Goal: Check status: Check status

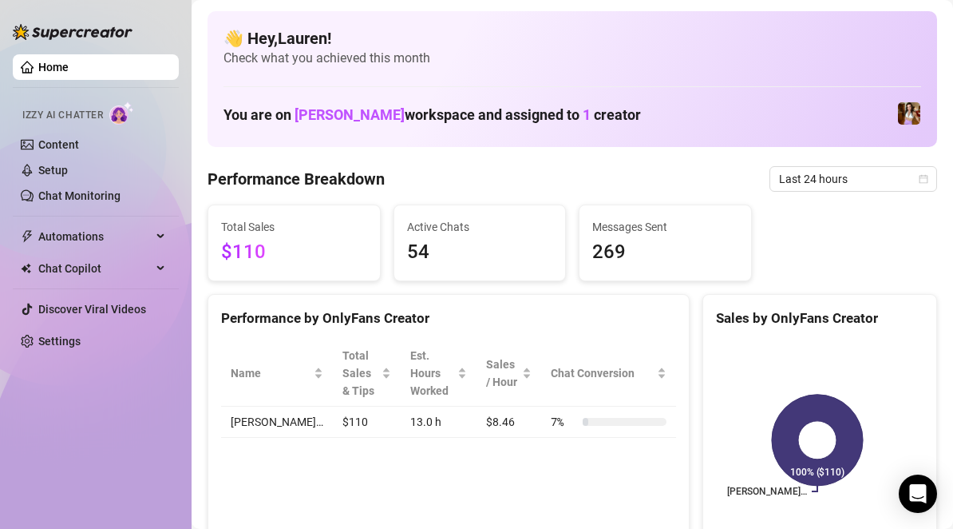
click at [221, 222] on span "Total Sales" at bounding box center [294, 227] width 146 height 18
click at [845, 179] on span "Last 7 days" at bounding box center [853, 179] width 148 height 24
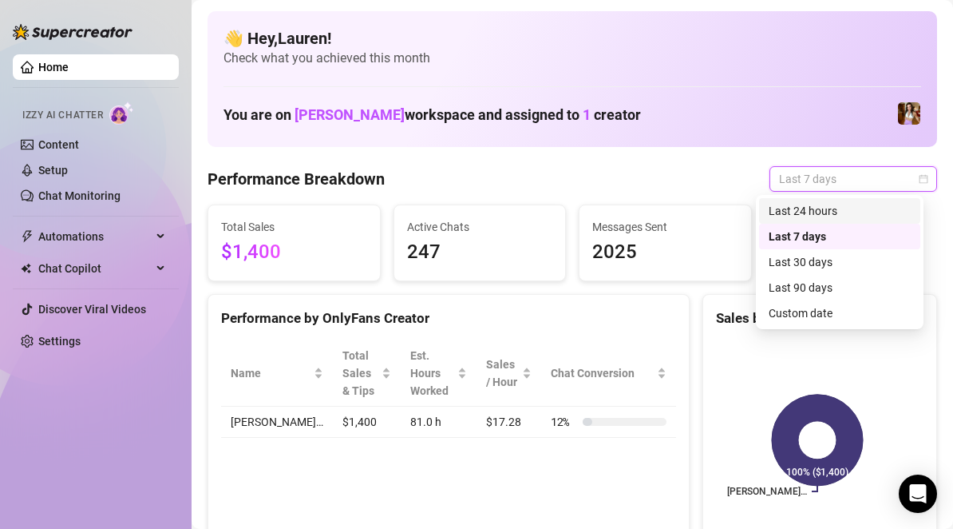
click at [829, 208] on div "Last 24 hours" at bounding box center [840, 211] width 142 height 18
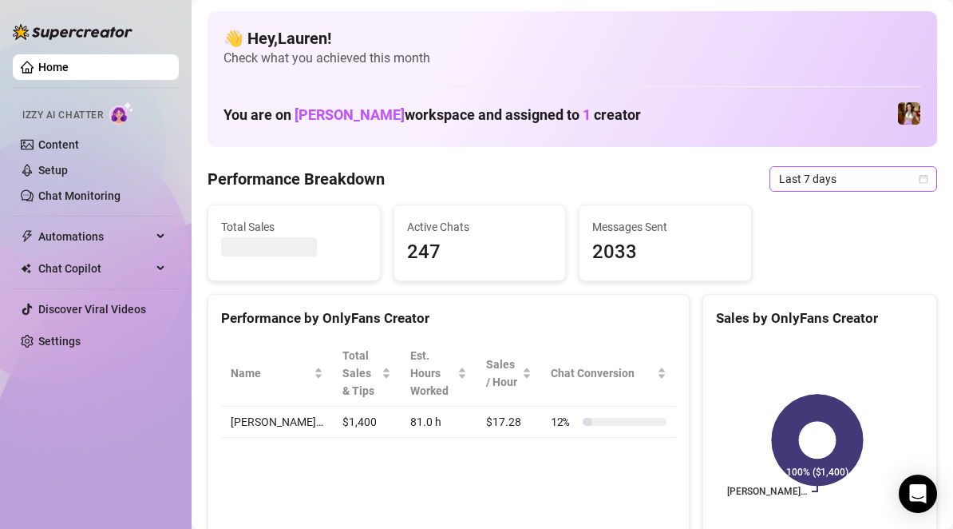
click at [888, 181] on span "Last 7 days" at bounding box center [853, 179] width 148 height 24
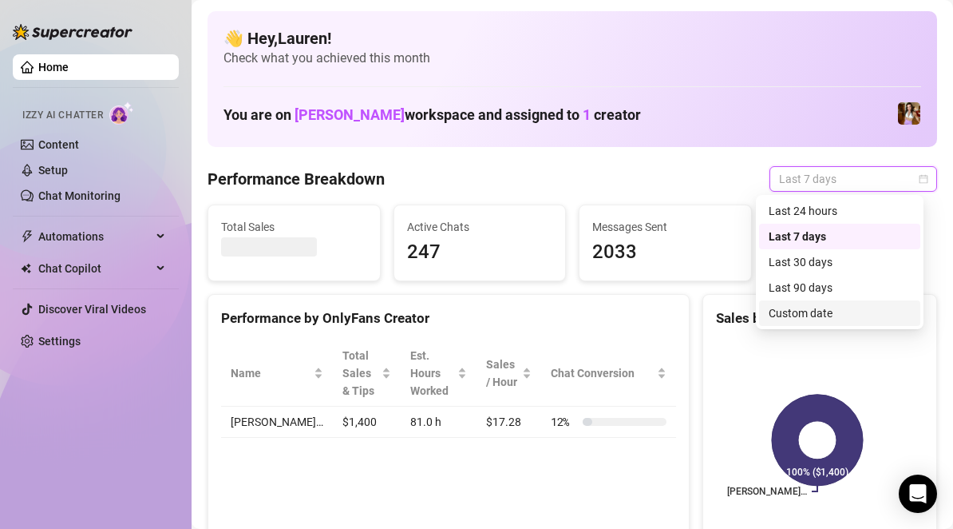
click at [869, 306] on div "Custom date" at bounding box center [840, 313] width 142 height 18
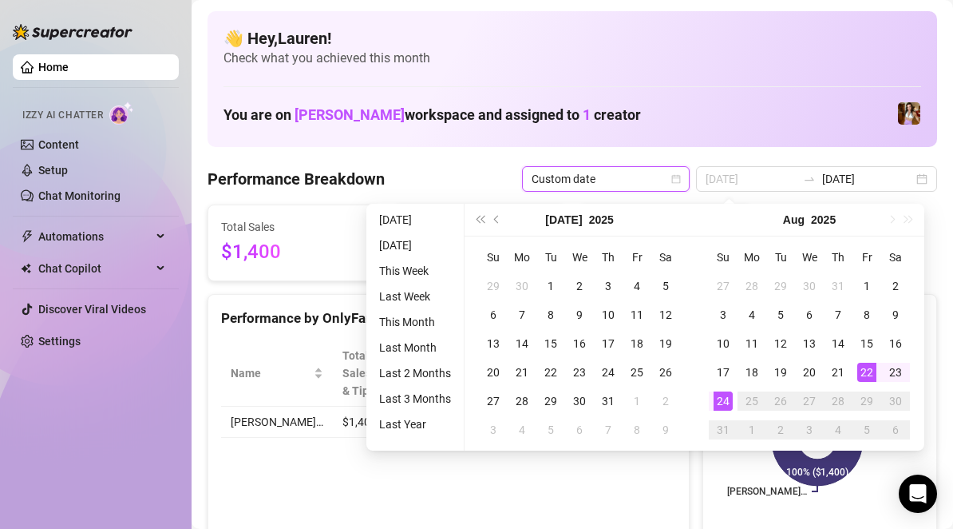
type input "[DATE]"
click at [865, 366] on div "22" at bounding box center [866, 371] width 19 height 19
type input "[DATE]"
click at [725, 405] on div "24" at bounding box center [723, 400] width 19 height 19
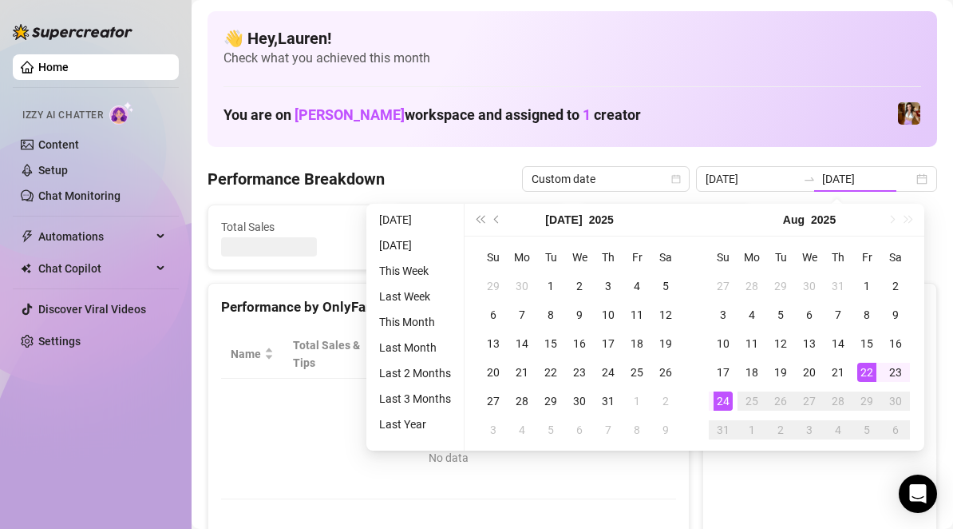
type input "[DATE]"
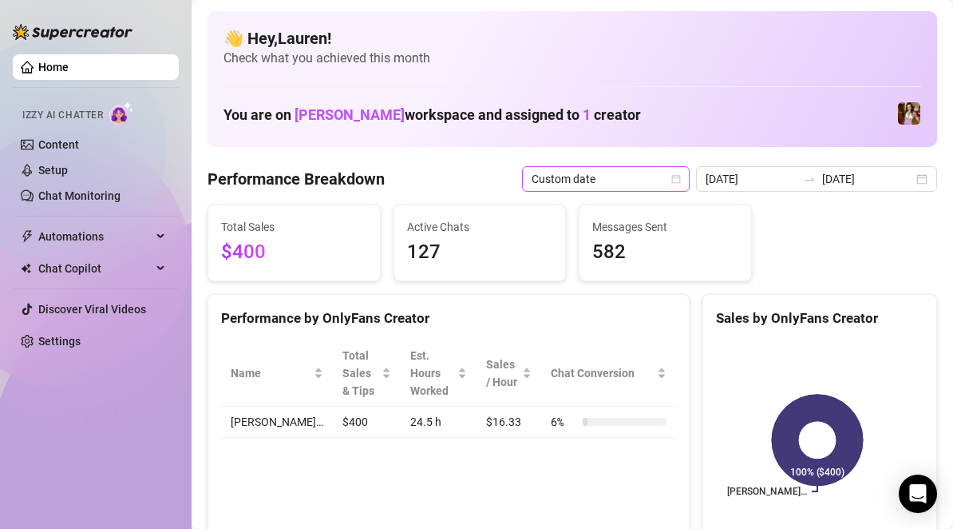
click at [687, 178] on div "Custom date" at bounding box center [606, 179] width 168 height 26
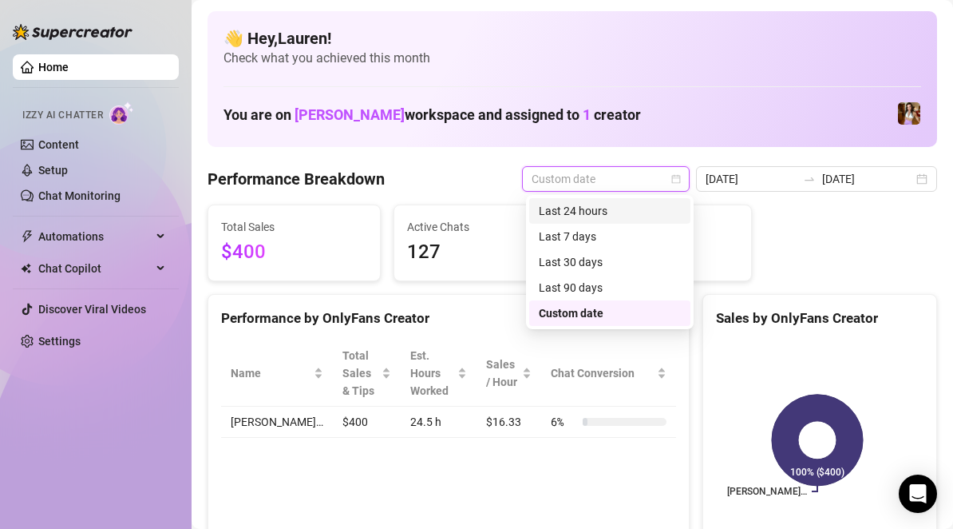
click at [678, 207] on div "Last 24 hours" at bounding box center [610, 211] width 142 height 18
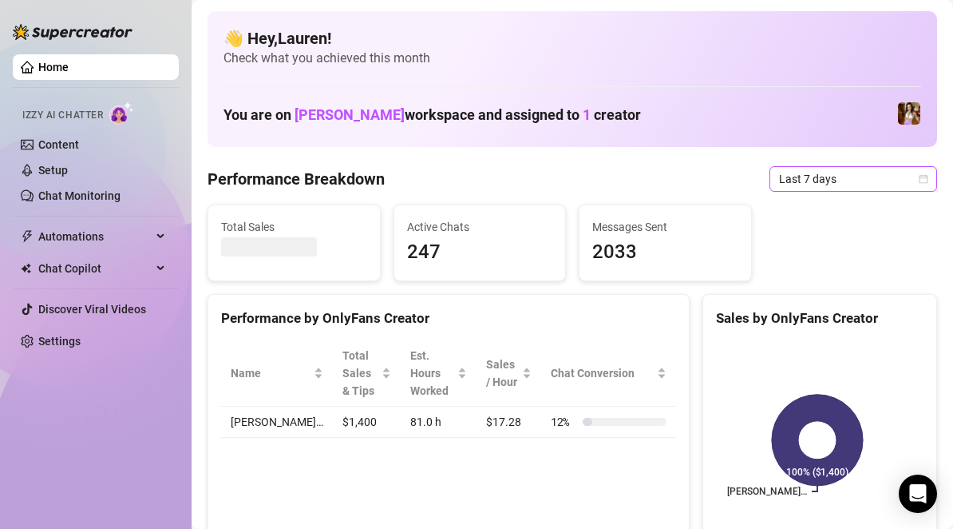
click at [855, 186] on span "Last 7 days" at bounding box center [853, 179] width 148 height 24
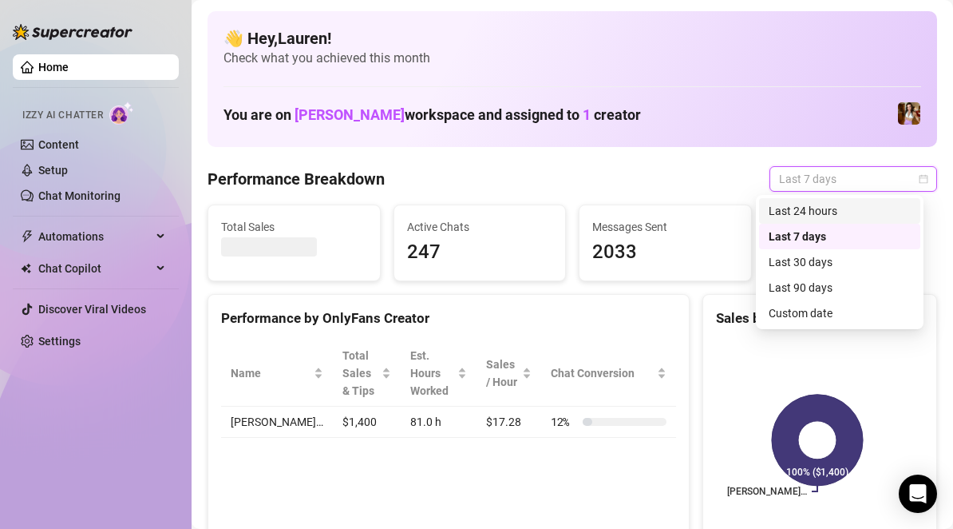
click at [850, 205] on div "Last 24 hours" at bounding box center [840, 211] width 142 height 18
